Goal: Transaction & Acquisition: Purchase product/service

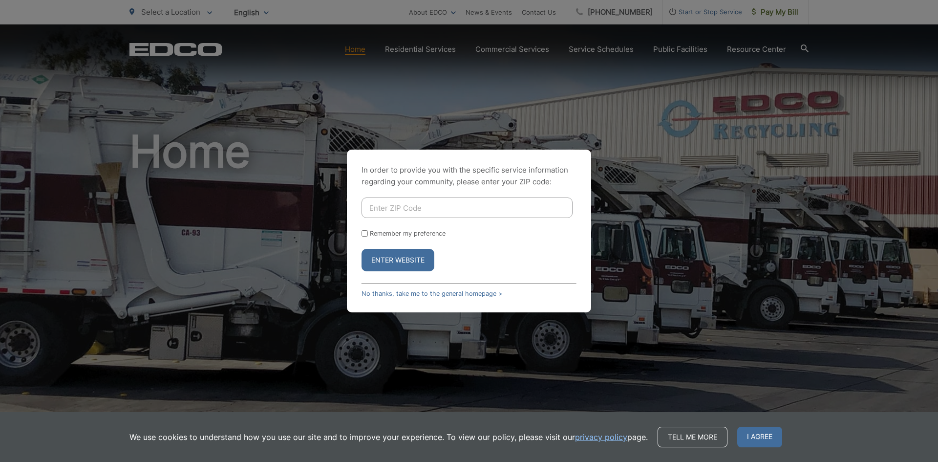
click at [391, 205] on input "Enter ZIP Code" at bounding box center [467, 207] width 211 height 21
type input "91941"
click at [420, 255] on button "Enter Website" at bounding box center [398, 260] width 73 height 22
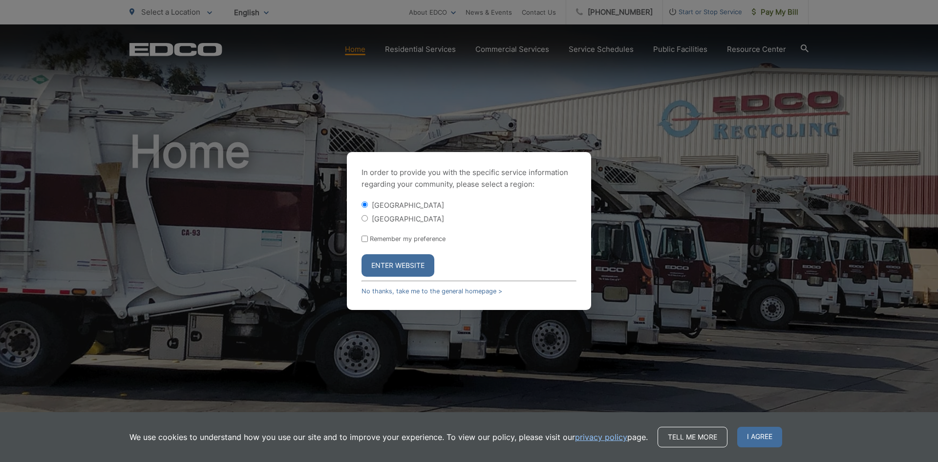
click at [367, 217] on input "[GEOGRAPHIC_DATA]" at bounding box center [365, 218] width 6 height 6
radio input "true"
click at [365, 240] on input "Remember my preference" at bounding box center [365, 239] width 6 height 6
checkbox input "true"
click at [391, 269] on button "Enter Website" at bounding box center [398, 265] width 73 height 22
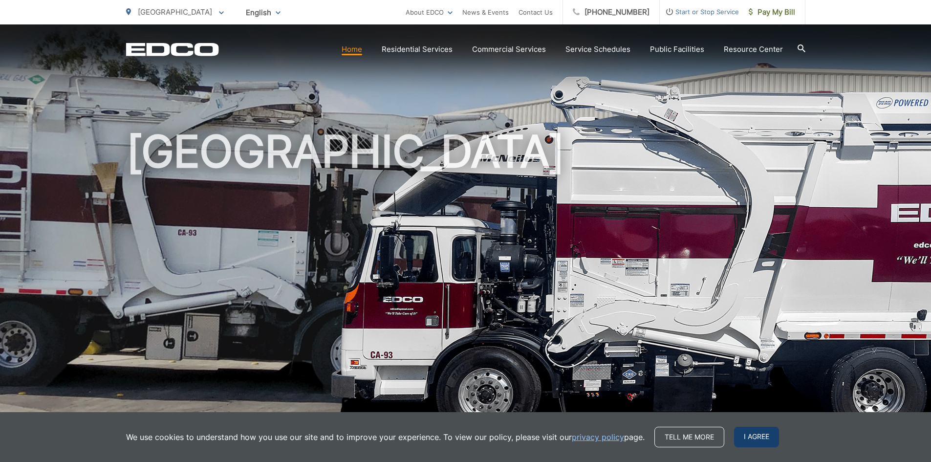
click at [744, 429] on span "I agree" at bounding box center [756, 437] width 45 height 21
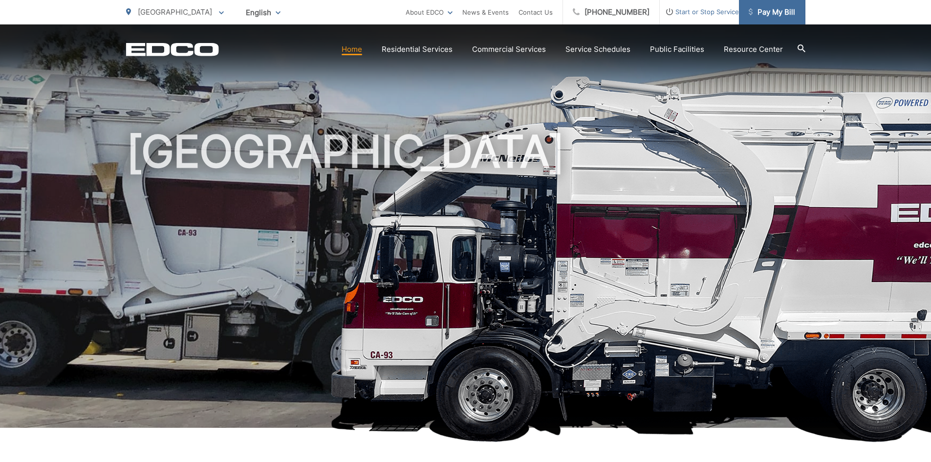
click at [757, 14] on span "Pay My Bill" at bounding box center [772, 12] width 46 height 12
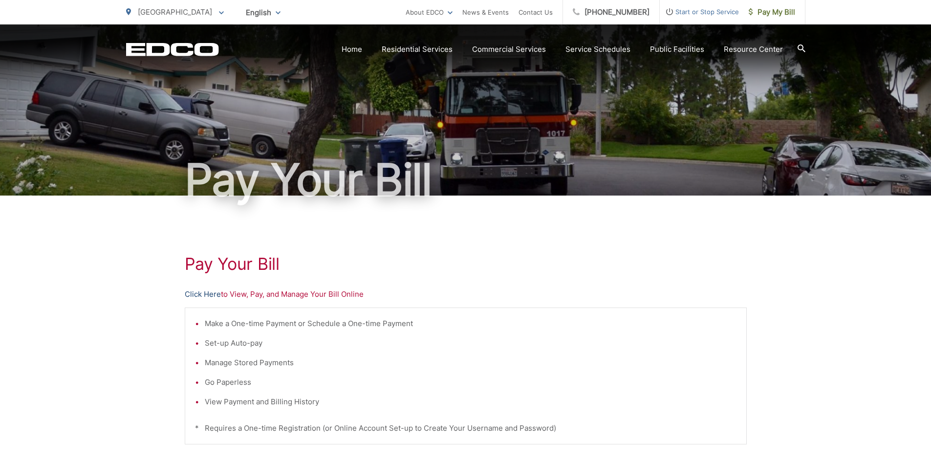
click at [193, 292] on link "Click Here" at bounding box center [203, 294] width 36 height 12
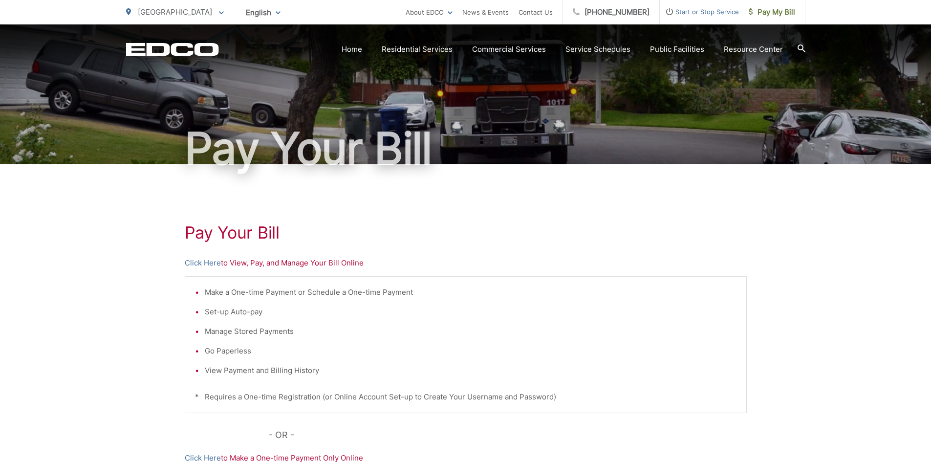
scroll to position [49, 0]
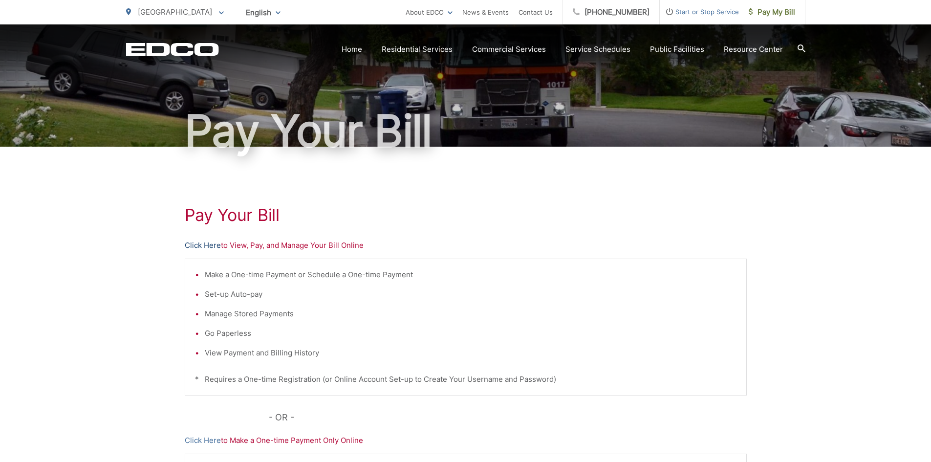
click at [210, 240] on link "Click Here" at bounding box center [203, 245] width 36 height 12
